Goal: Task Accomplishment & Management: Use online tool/utility

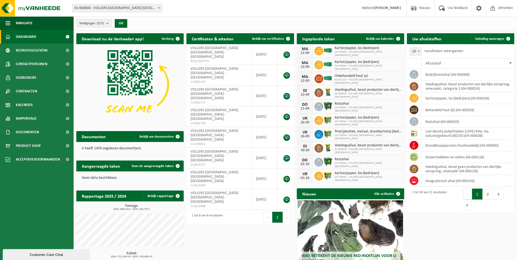
click at [156, 8] on span "01-600844 - VOLLERS [GEOGRAPHIC_DATA] [GEOGRAPHIC_DATA] - [GEOGRAPHIC_DATA]" at bounding box center [117, 8] width 90 height 8
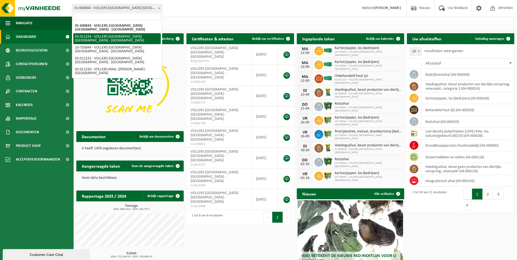
select select "10745"
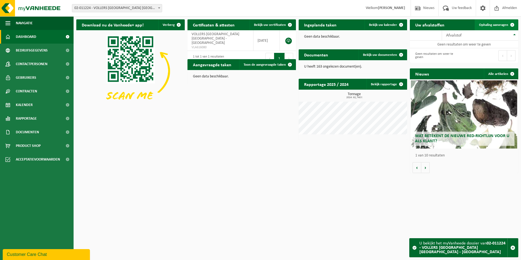
click at [492, 25] on span "Ophaling aanvragen" at bounding box center [493, 25] width 29 height 4
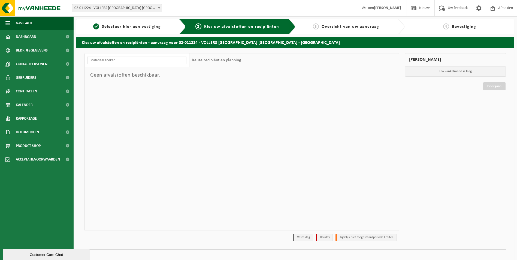
click at [161, 8] on span at bounding box center [159, 7] width 5 height 7
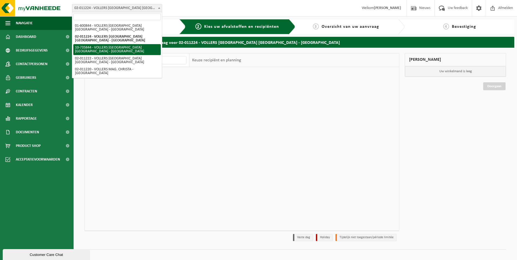
select select "10751"
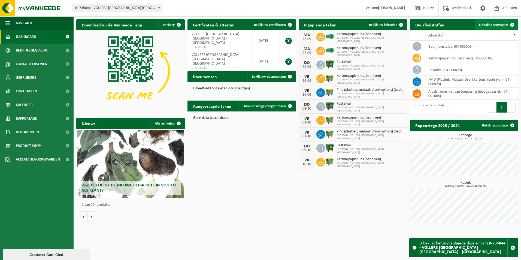
click at [489, 23] on span "Ophaling aanvragen" at bounding box center [493, 25] width 29 height 4
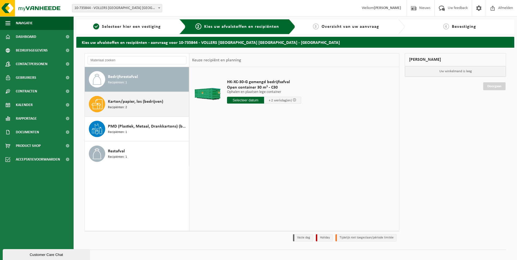
click at [139, 107] on div "Karton/papier, los (bedrijven) Recipiënten: 2" at bounding box center [148, 104] width 80 height 16
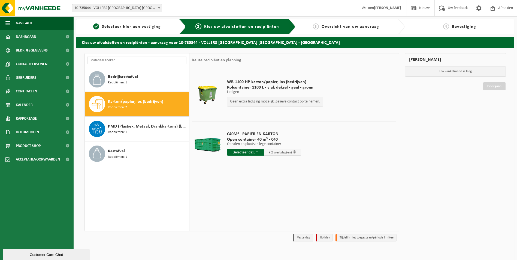
click at [240, 155] on input "text" at bounding box center [245, 152] width 37 height 7
drag, startPoint x: 243, startPoint y: 210, endPoint x: 251, endPoint y: 213, distance: 9.1
click at [243, 210] on div "23" at bounding box center [242, 209] width 10 height 9
type input "Van [DATE]"
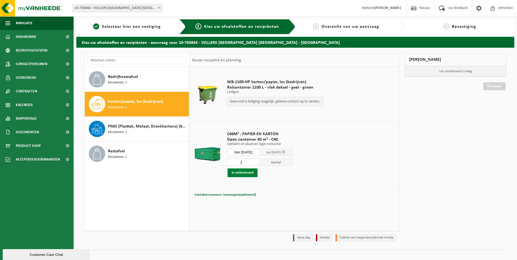
click at [248, 169] on button "In winkelmand" at bounding box center [243, 172] width 30 height 9
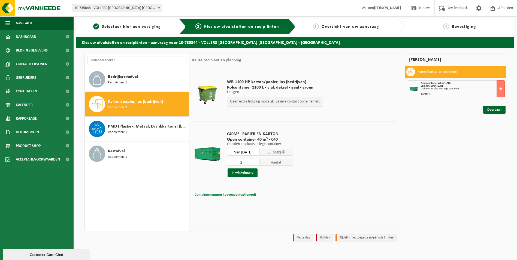
click at [227, 193] on span "Containernummer toevoegen(optioneel)" at bounding box center [225, 195] width 61 height 4
type input "c40-144"
click at [246, 173] on button "In winkelmand" at bounding box center [243, 172] width 30 height 9
click at [497, 112] on link "Doorgaan" at bounding box center [494, 113] width 22 height 8
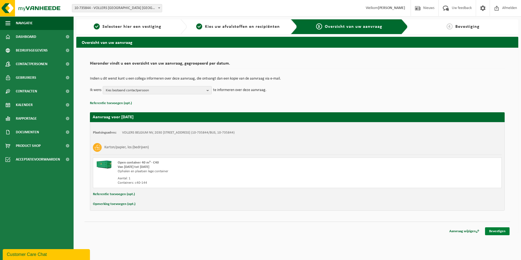
click at [499, 230] on link "Bevestigen" at bounding box center [497, 231] width 25 height 8
